Goal: Information Seeking & Learning: Learn about a topic

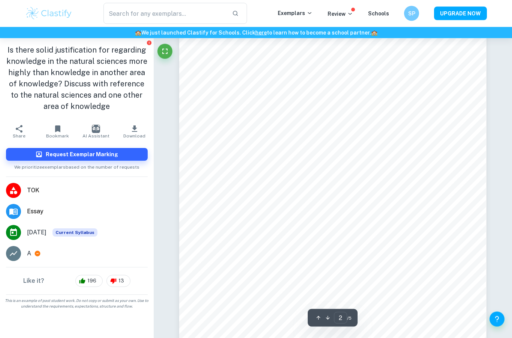
scroll to position [534, 0]
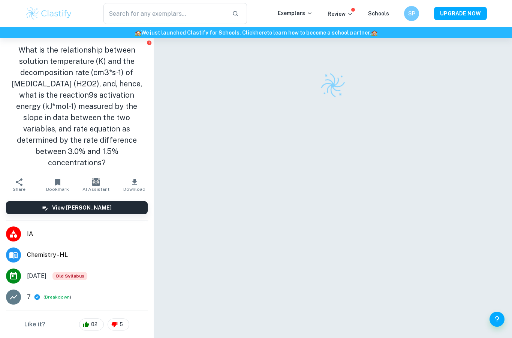
click at [54, 12] on img at bounding box center [49, 13] width 48 height 15
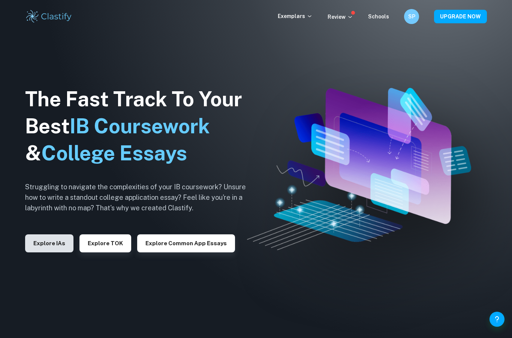
click at [56, 252] on button "Explore IAs" at bounding box center [49, 243] width 48 height 18
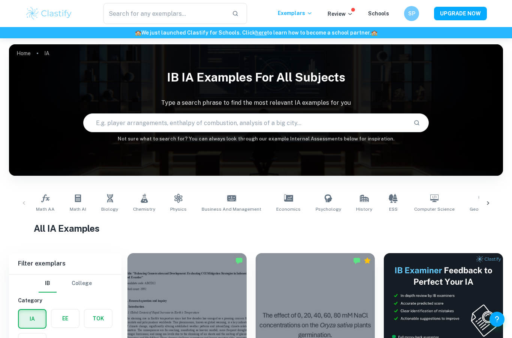
click at [174, 115] on input "text" at bounding box center [246, 122] width 324 height 21
type input "esterification"
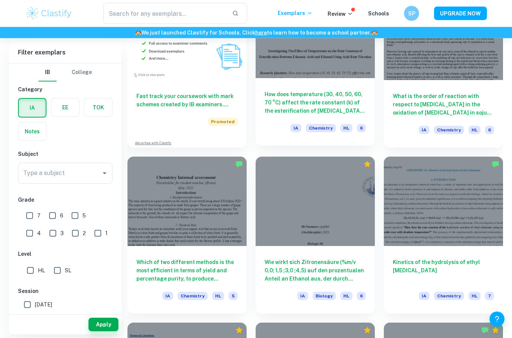
scroll to position [594, 0]
click at [300, 104] on h6 "How does temperature (30, 40, 50, 60, 70 °C) affect the rate constant (k) of th…" at bounding box center [315, 102] width 101 height 25
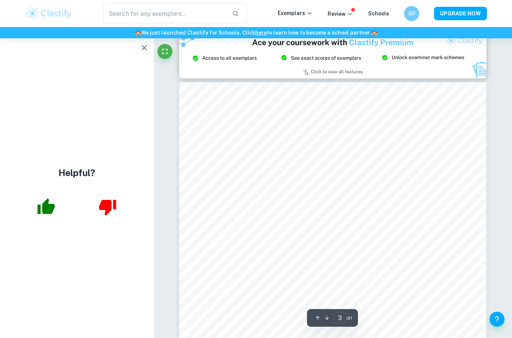
scroll to position [896, 0]
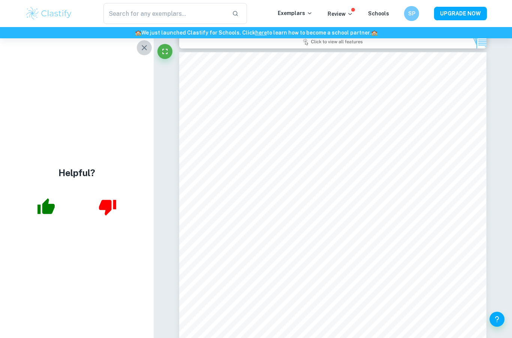
click at [146, 48] on icon "button" at bounding box center [144, 47] width 9 height 9
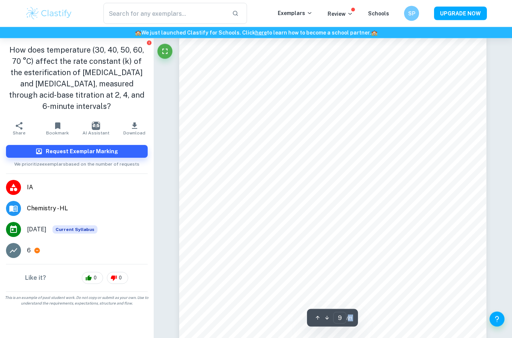
scroll to position [3402, 0]
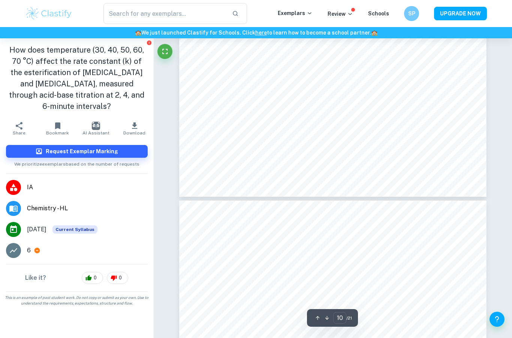
scroll to position [3666, 0]
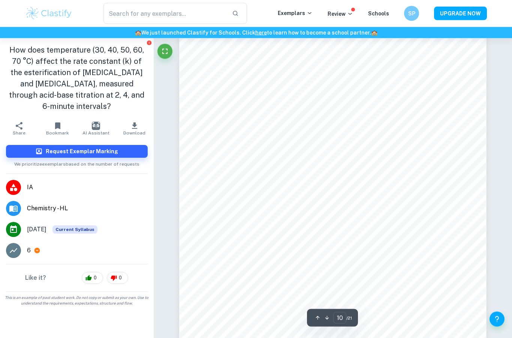
type input "9"
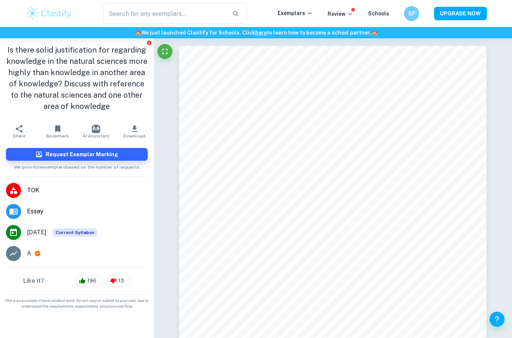
scroll to position [534, 0]
